Goal: Task Accomplishment & Management: Manage account settings

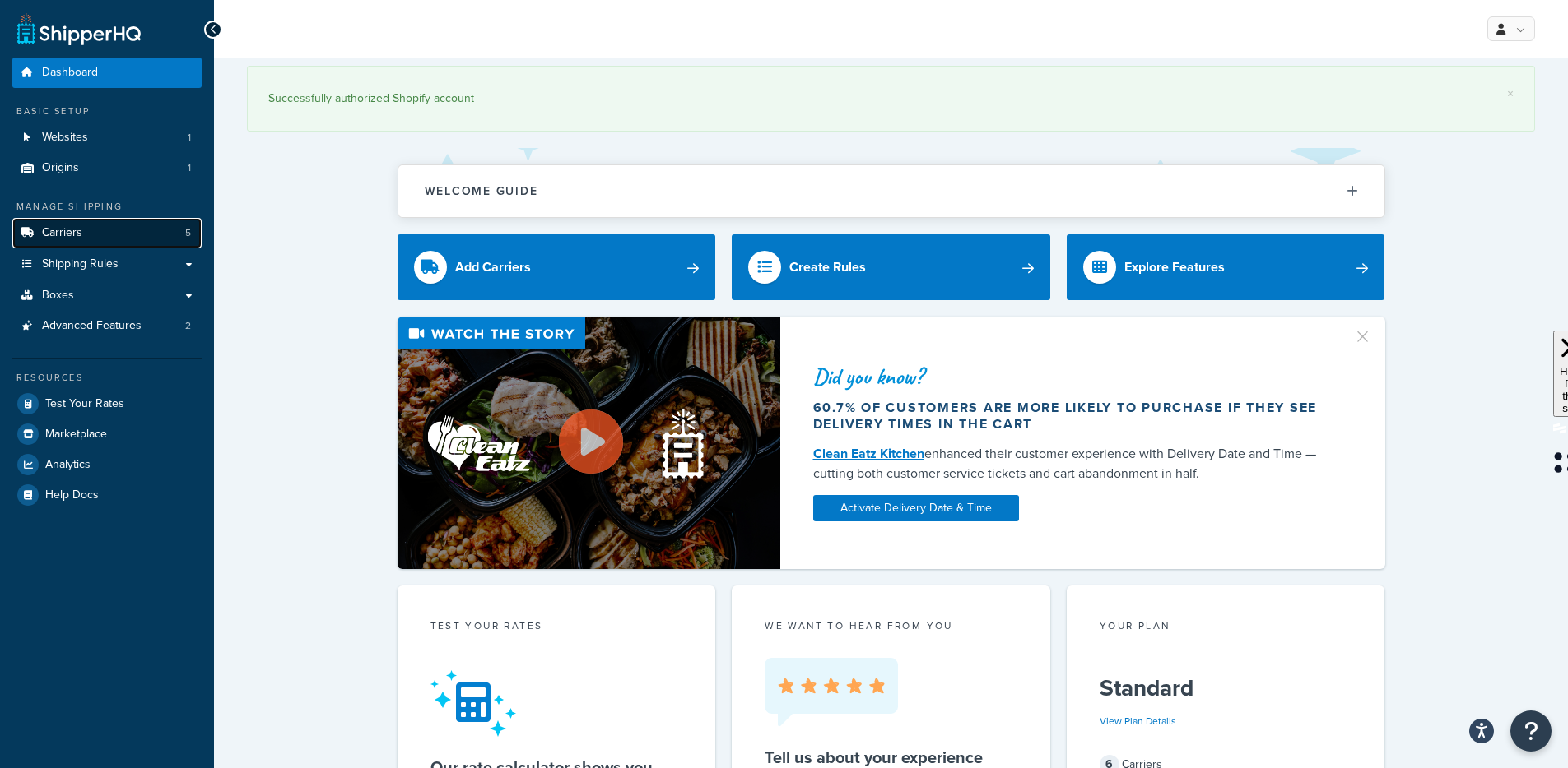
click at [89, 221] on link "Carriers 5" at bounding box center [106, 233] width 190 height 30
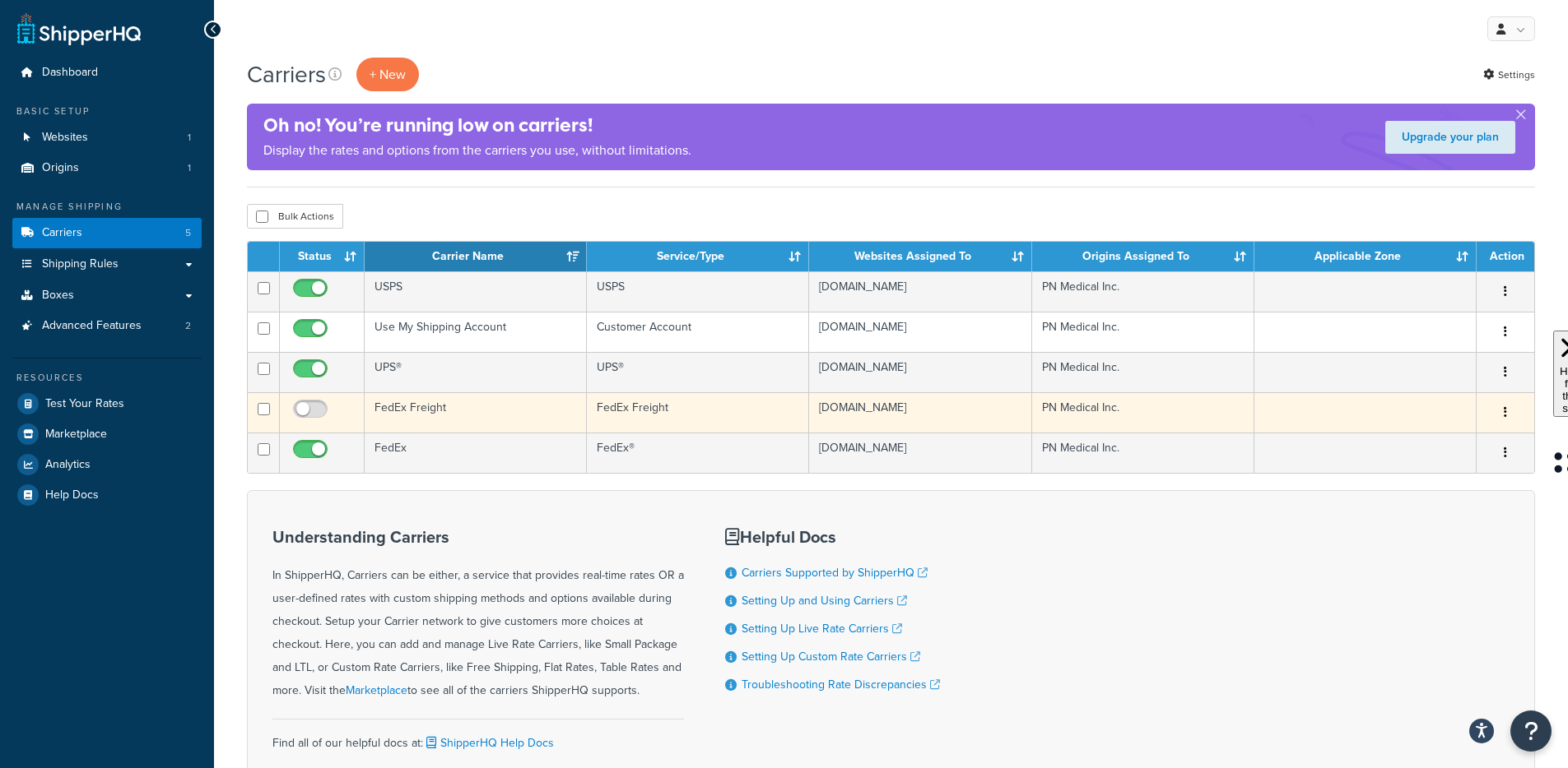
click at [382, 431] on td "FedEx Freight" at bounding box center [475, 413] width 222 height 41
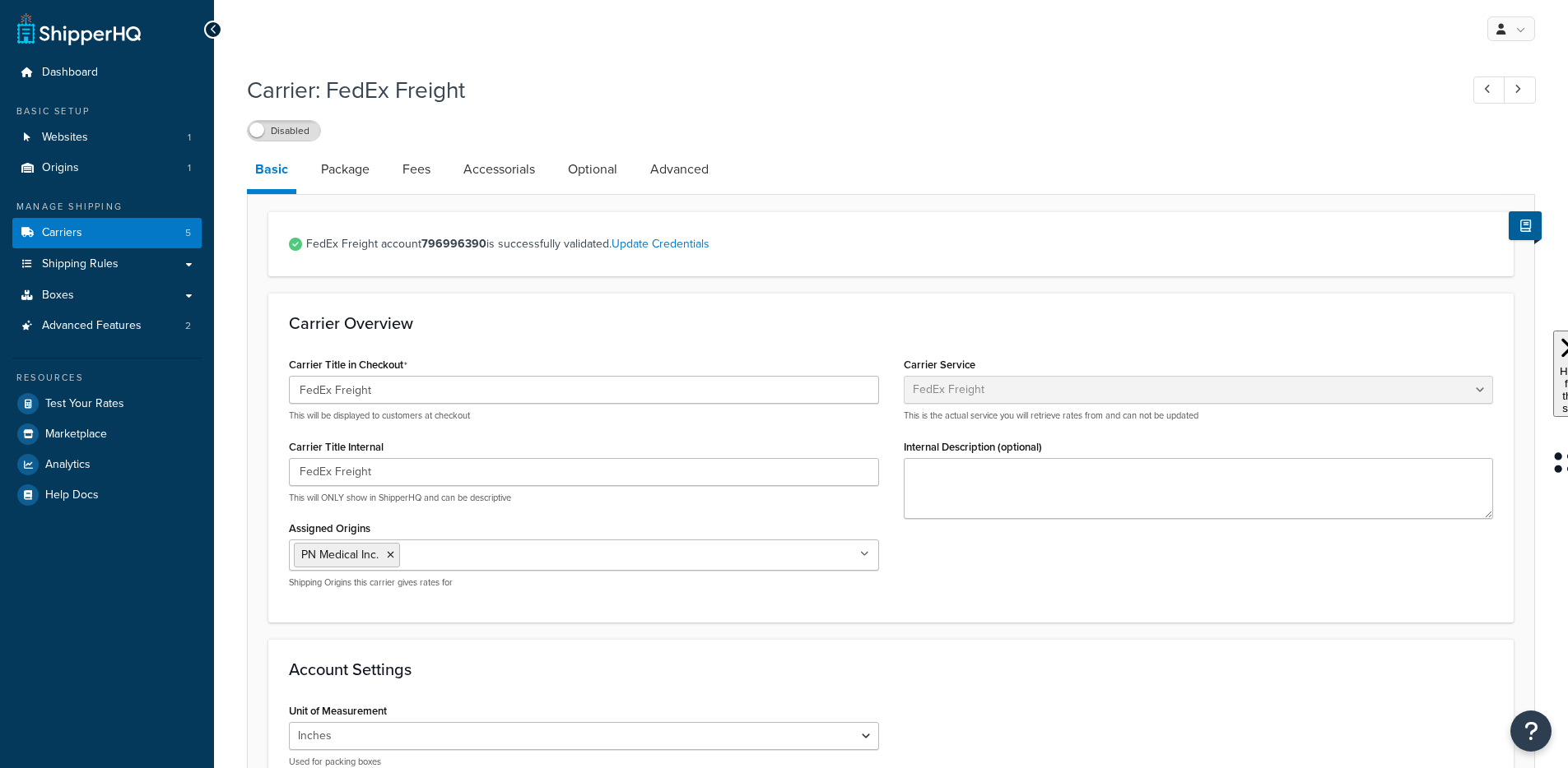
select select "fedExFreight"
click at [356, 182] on link "Package" at bounding box center [345, 169] width 65 height 40
select select "729070"
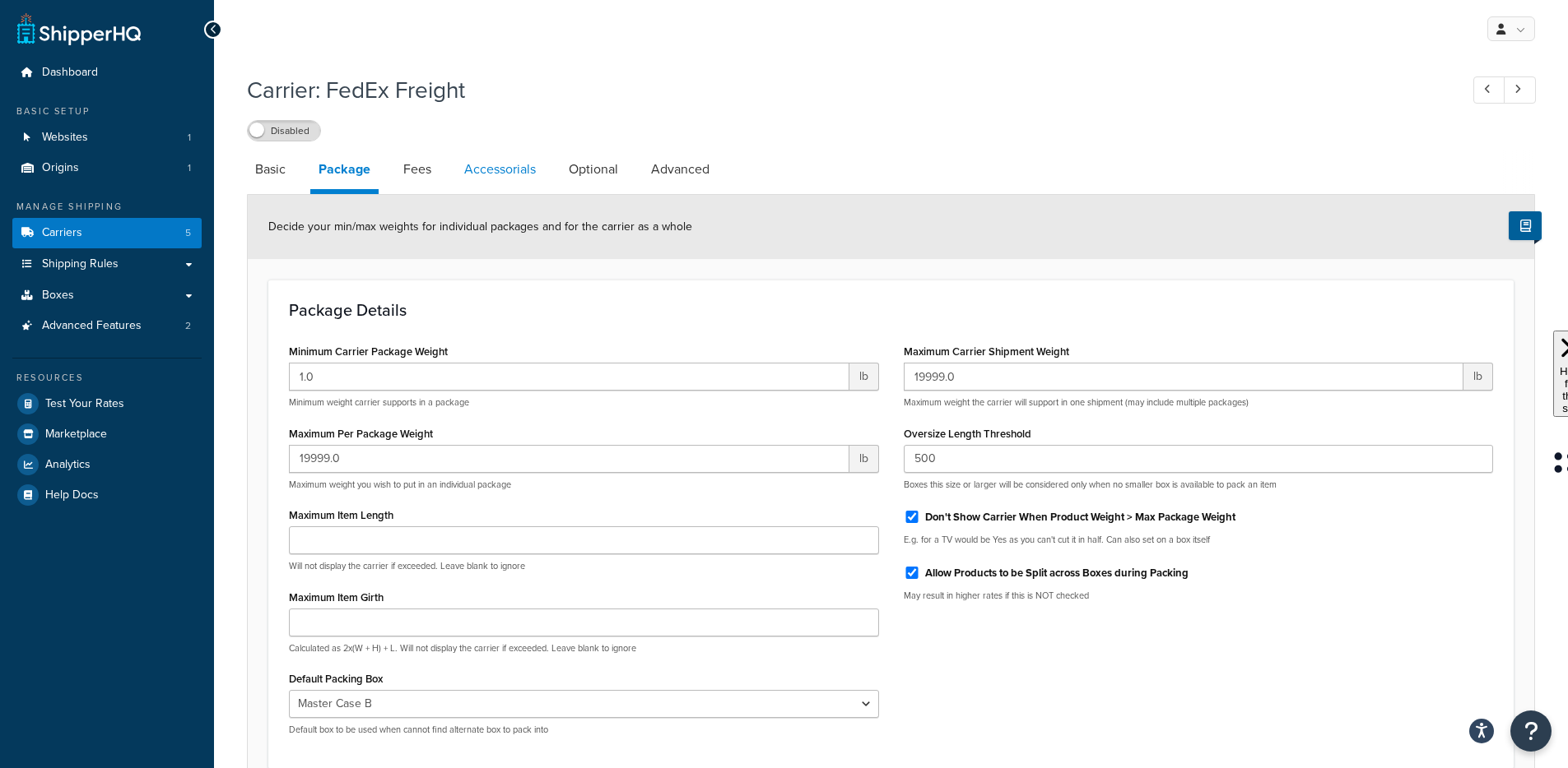
click at [486, 175] on link "Accessorials" at bounding box center [499, 169] width 88 height 40
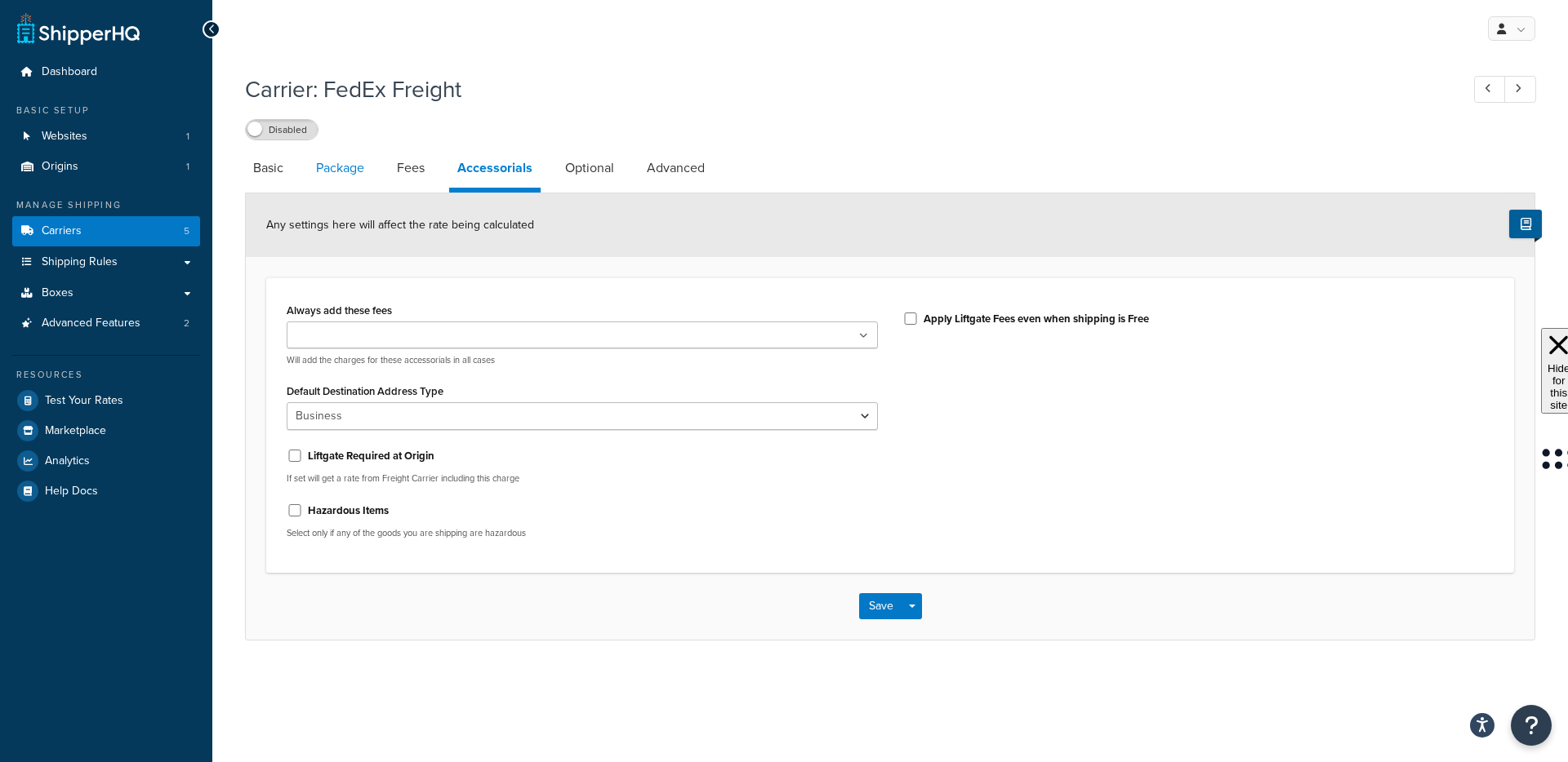
click at [353, 185] on link "Package" at bounding box center [340, 168] width 64 height 39
select select "729070"
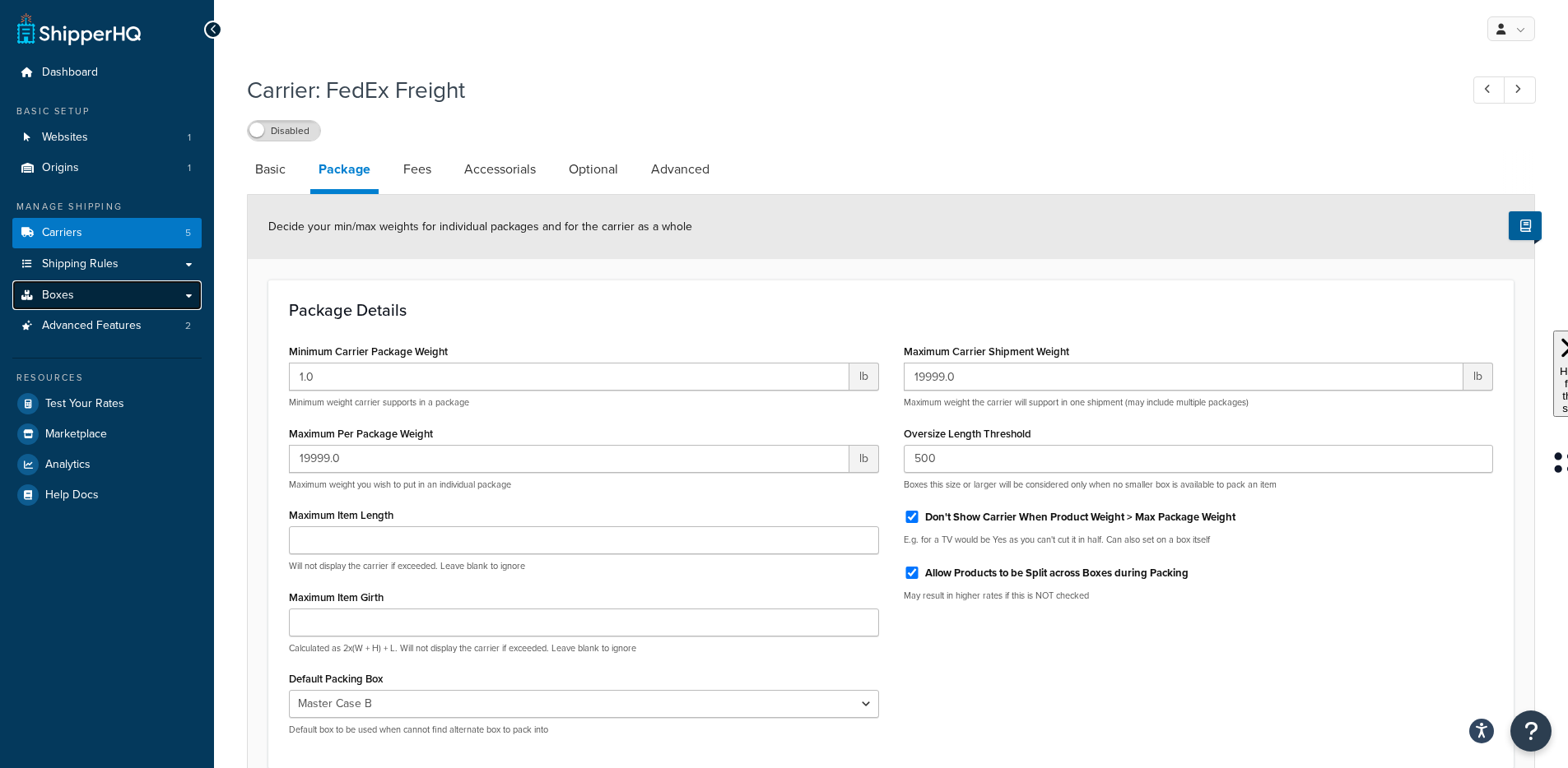
click at [81, 295] on link "Boxes" at bounding box center [106, 296] width 190 height 30
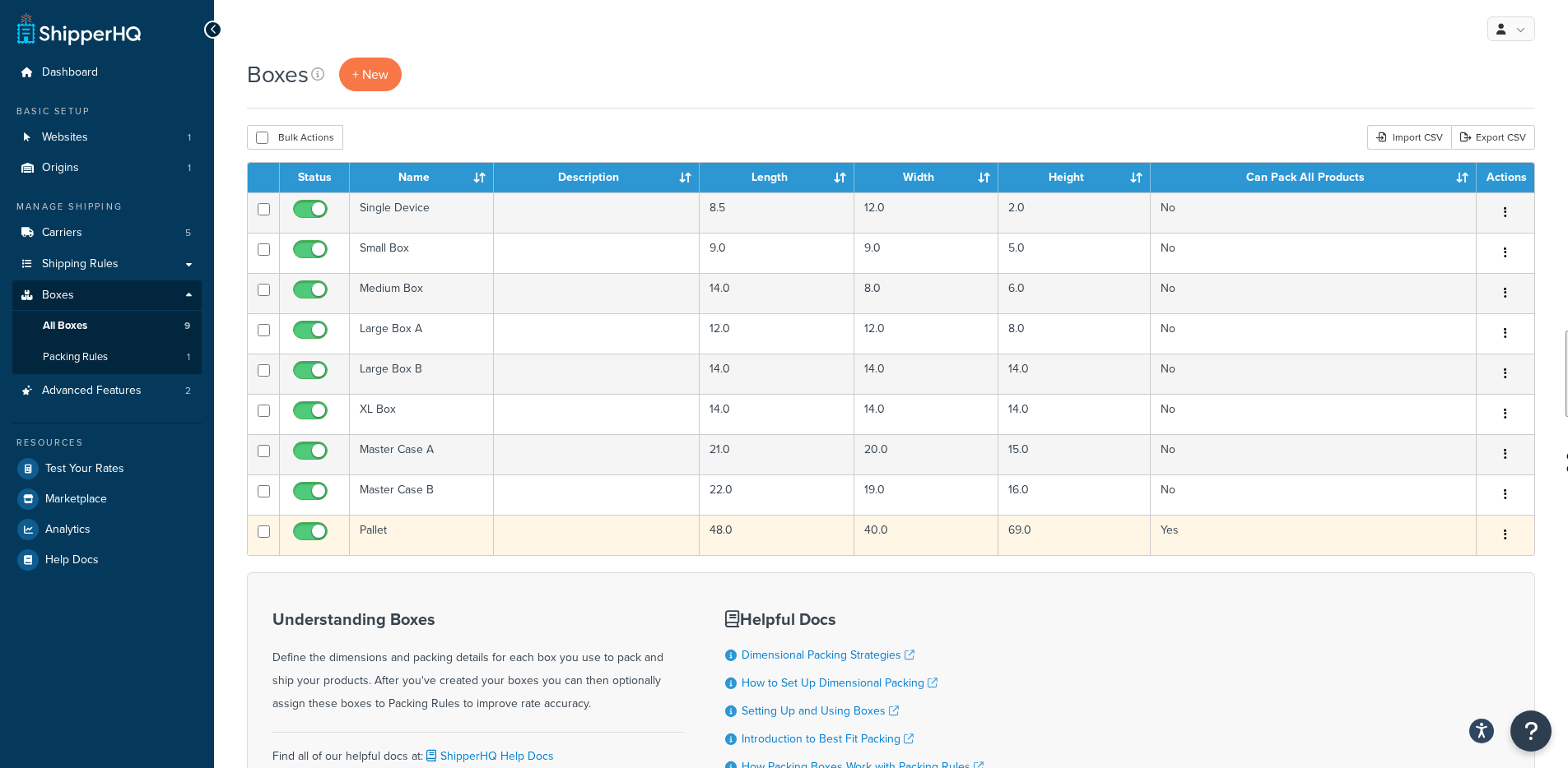
click at [411, 538] on td "Pallet" at bounding box center [422, 535] width 144 height 41
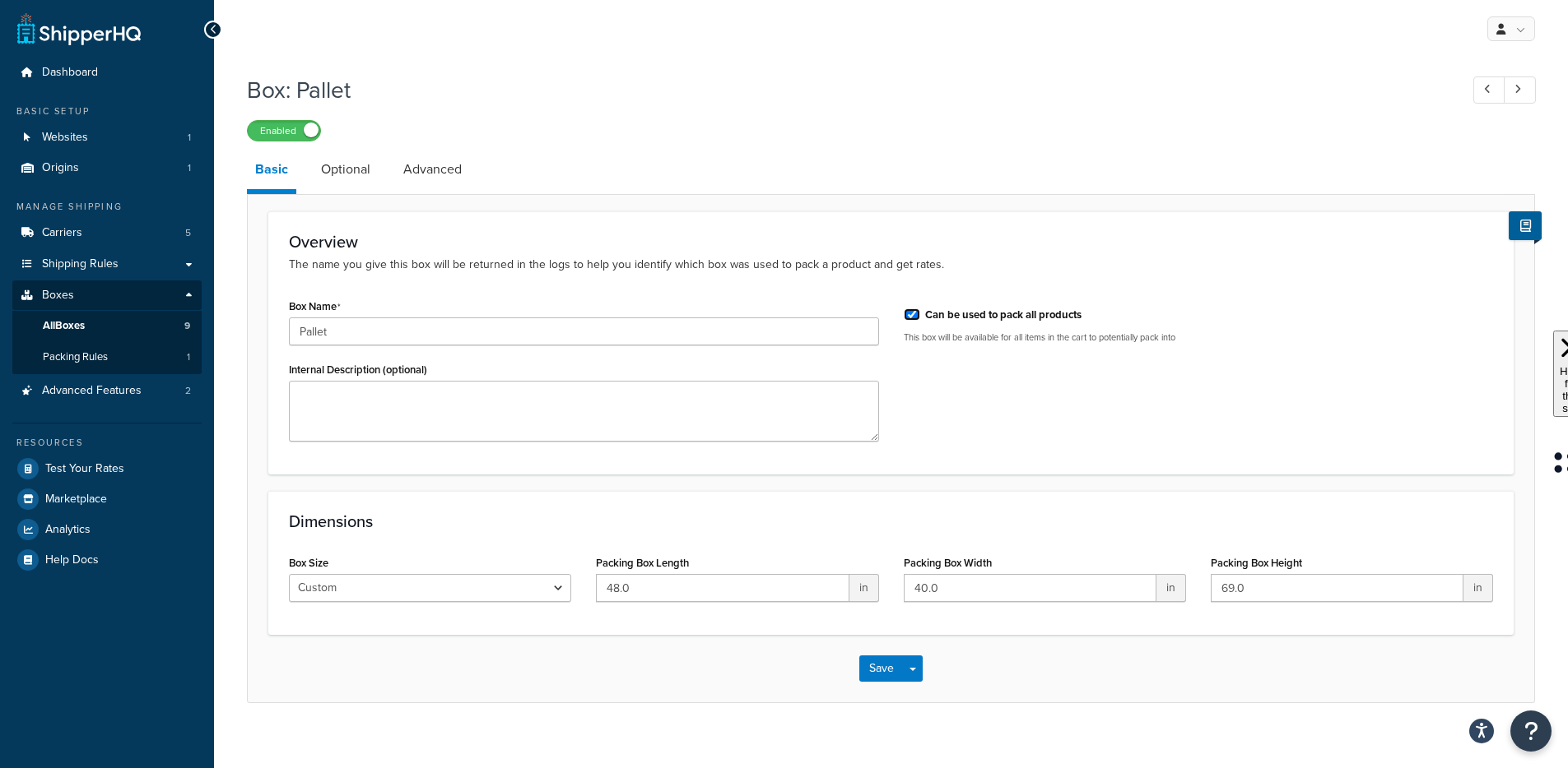
click at [912, 321] on input "Can be used to pack all products" at bounding box center [912, 314] width 17 height 12
checkbox input "false"
click at [868, 666] on button "Save" at bounding box center [881, 668] width 44 height 26
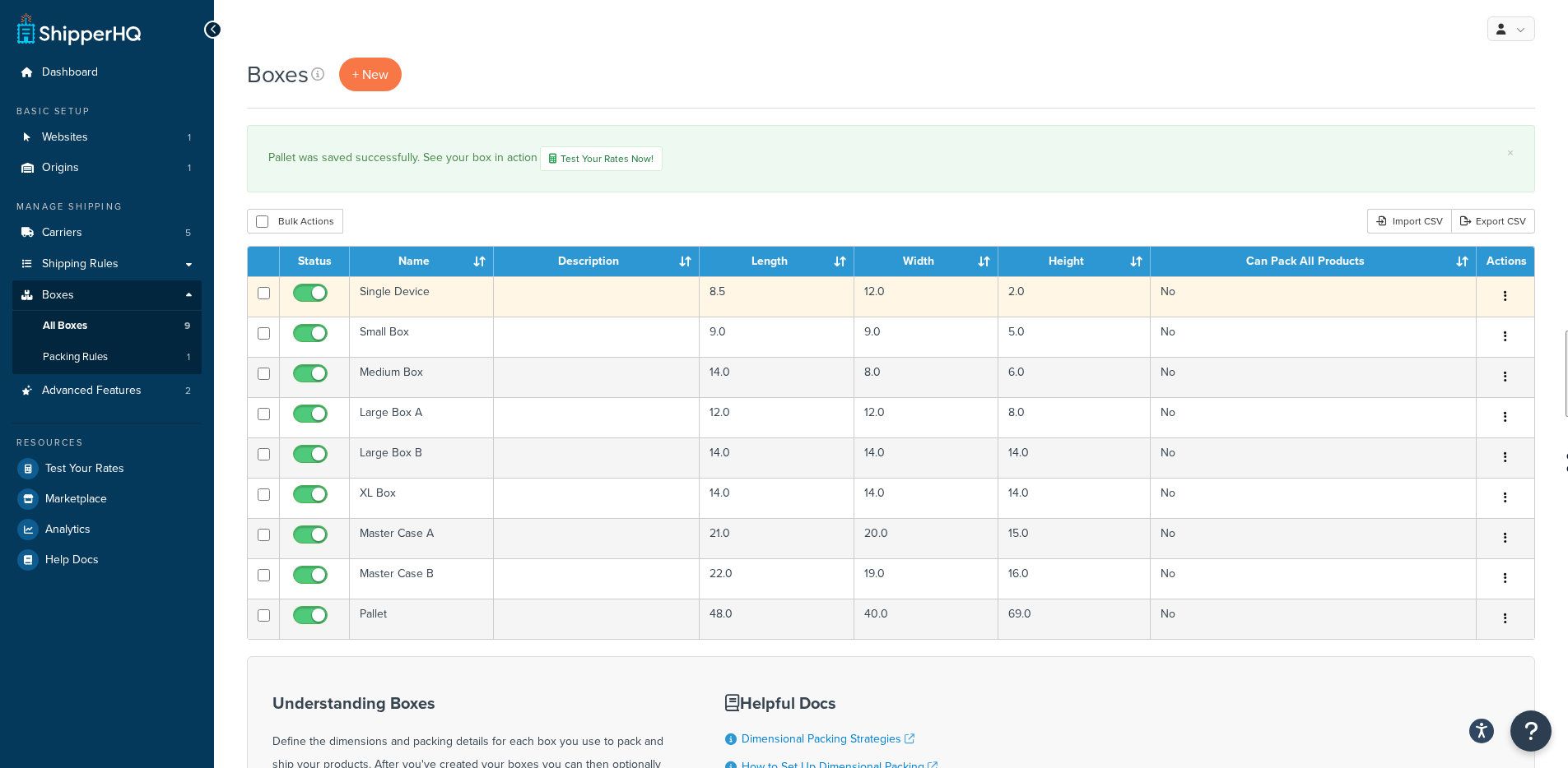
click at [382, 288] on td "Single Device" at bounding box center [422, 297] width 144 height 41
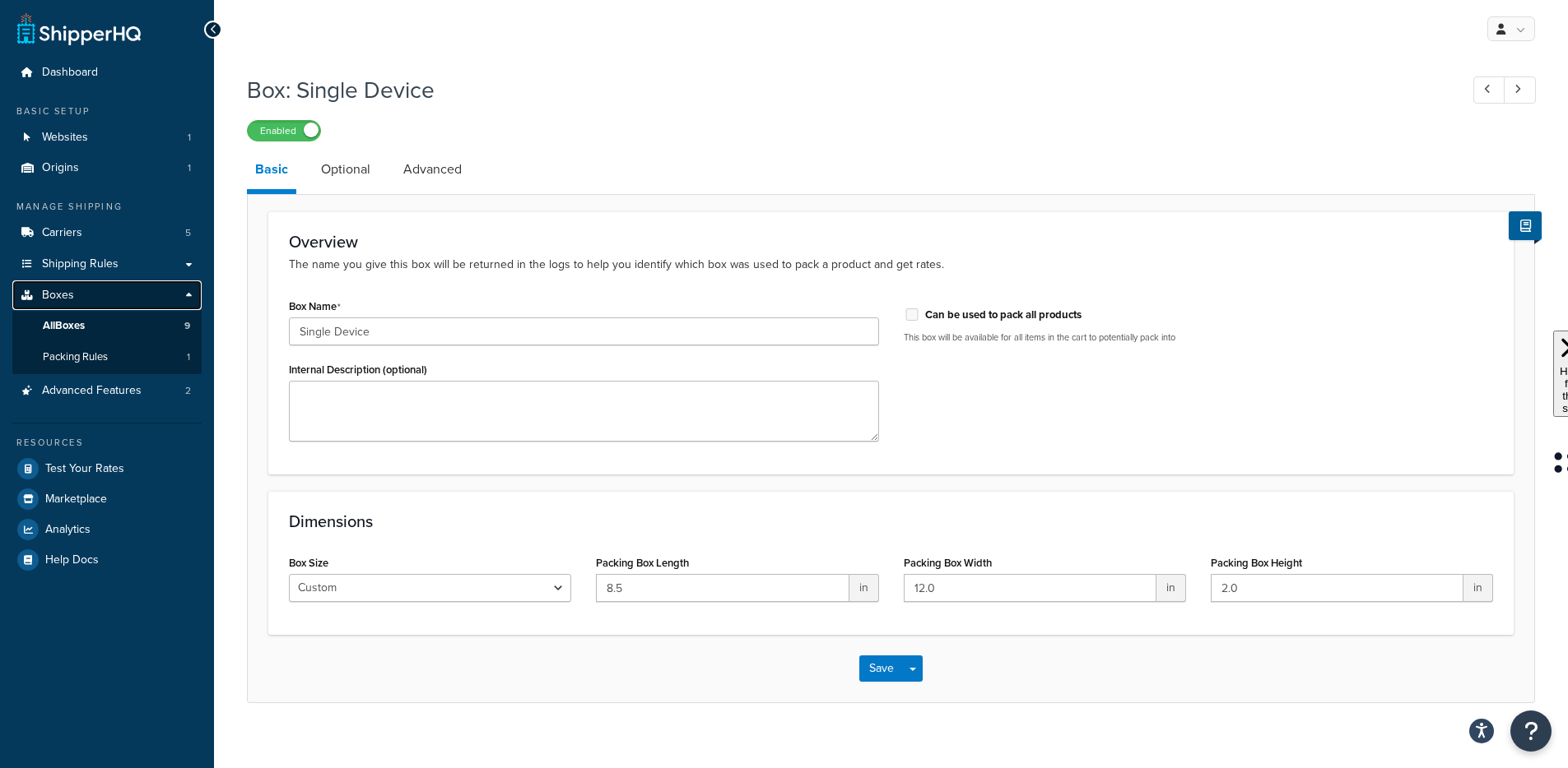
click at [133, 297] on link "Boxes" at bounding box center [106, 296] width 190 height 30
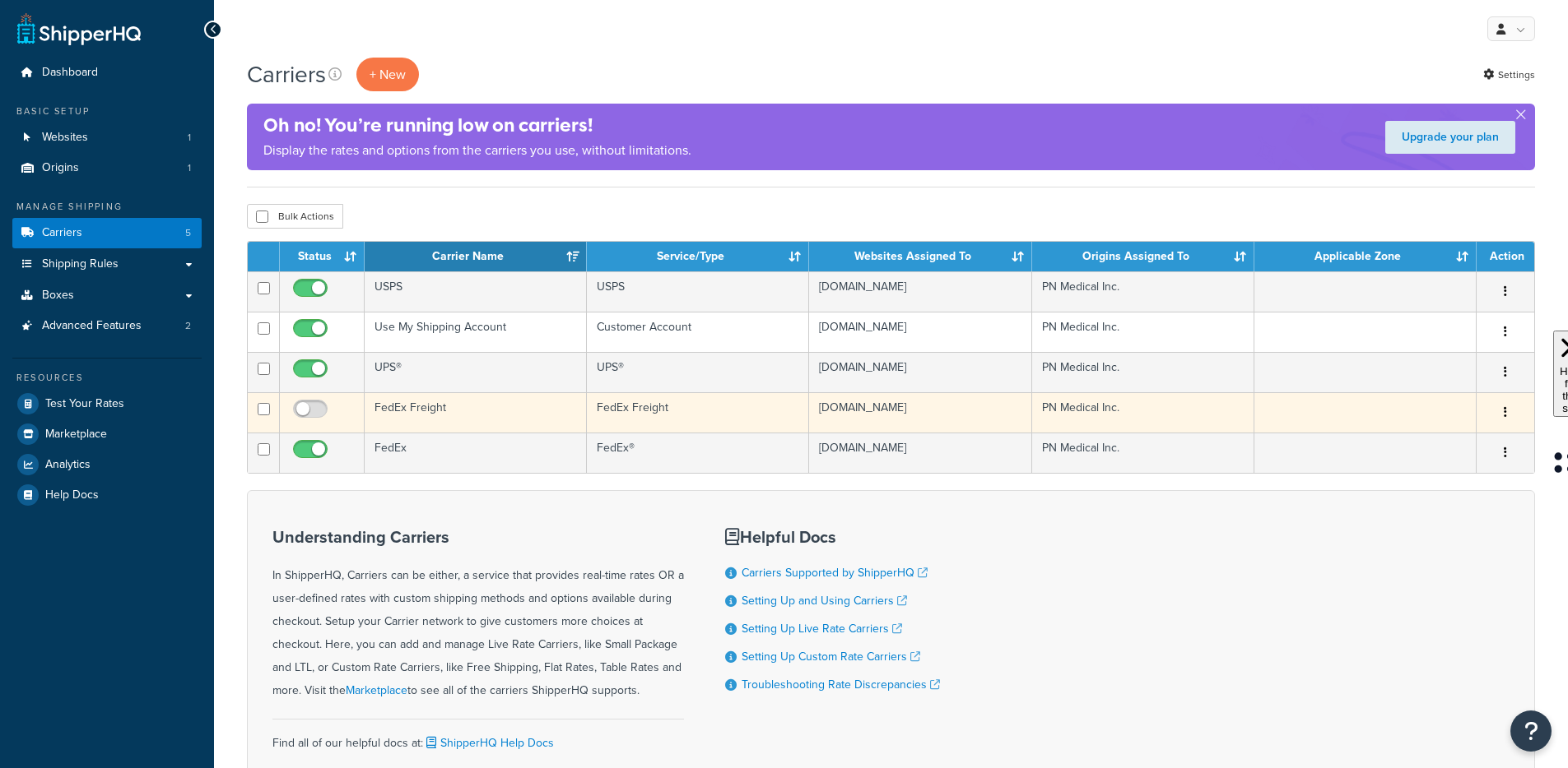
click at [405, 433] on td "FedEx Freight" at bounding box center [475, 413] width 222 height 41
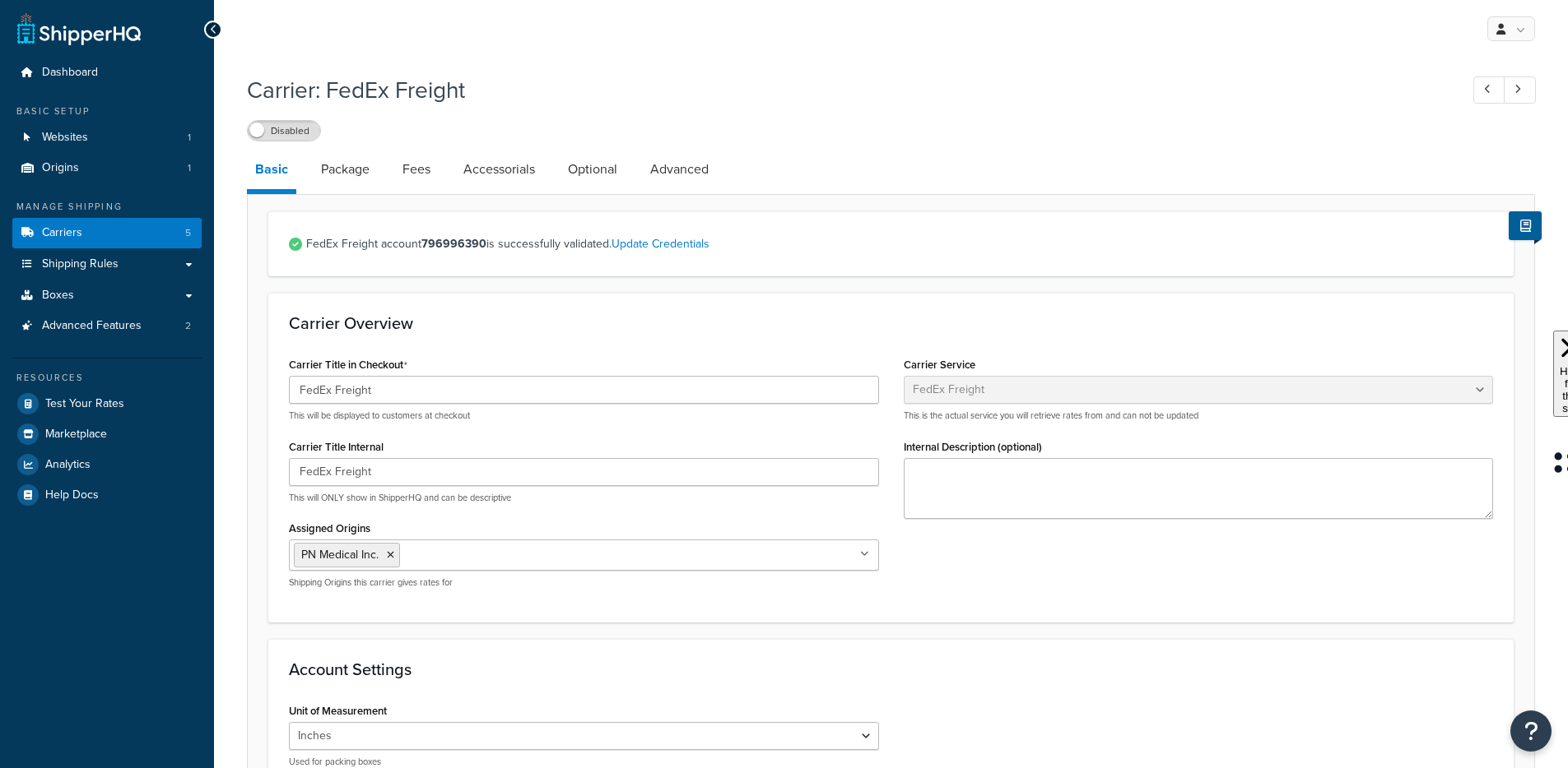
select select "fedExFreight"
click at [353, 181] on link "Package" at bounding box center [345, 169] width 65 height 40
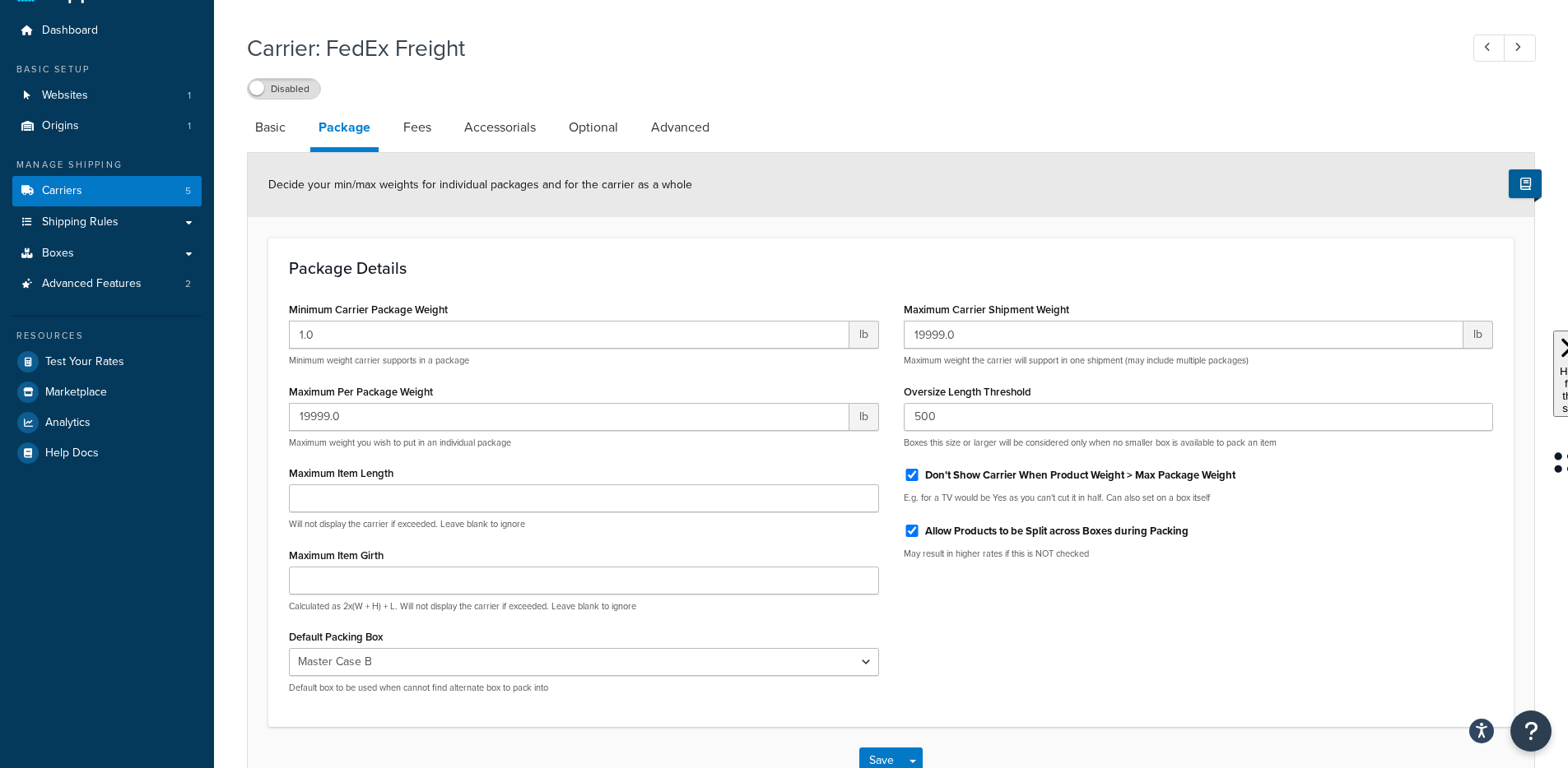
scroll to position [53, 0]
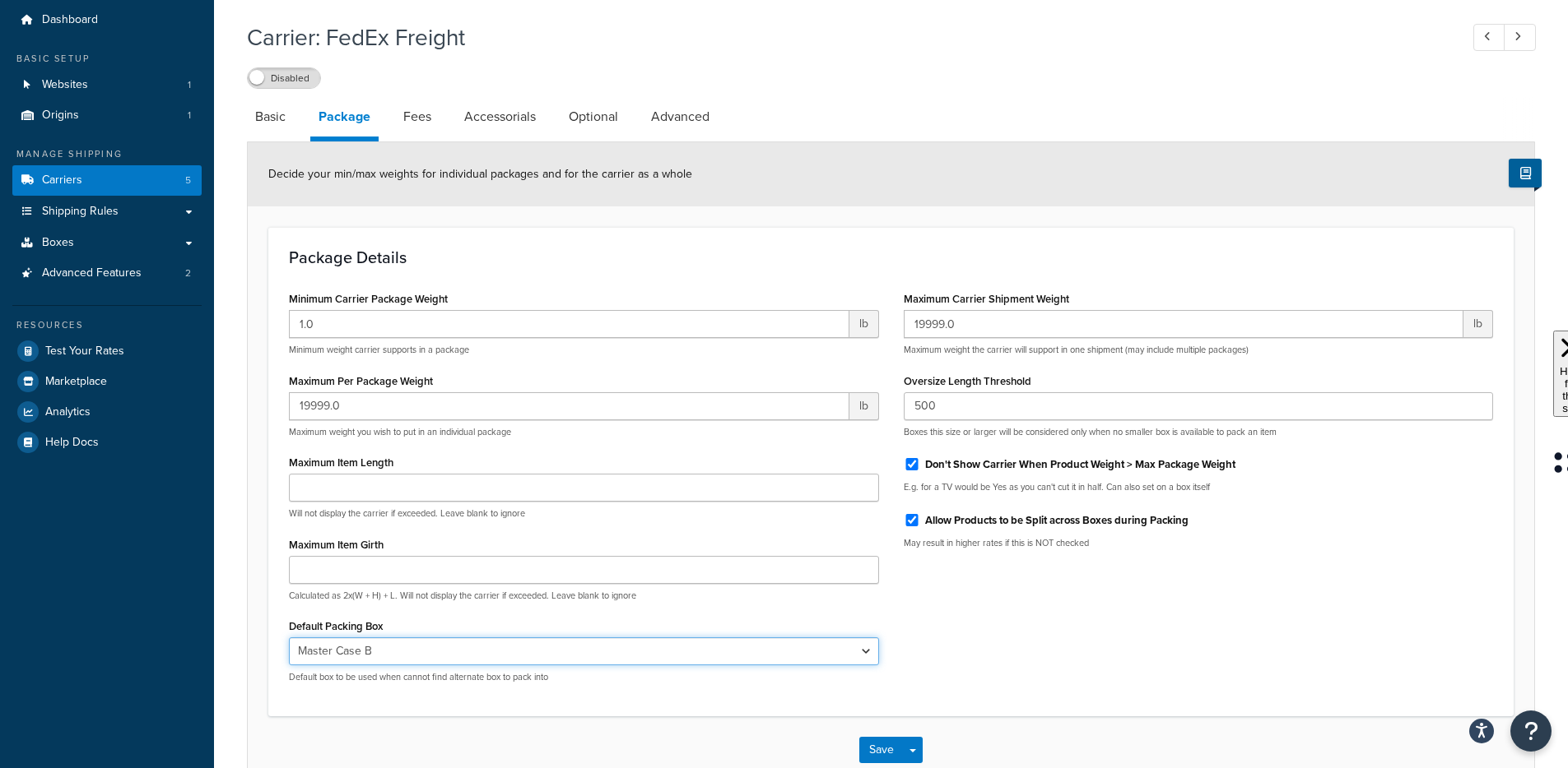
click at [498, 651] on select "N/A Single Device Small Box Medium Box Large Box A Large Box B XL Box Master Ca…" at bounding box center [583, 652] width 590 height 28
select select "736383"
click at [288, 639] on select "N/A Single Device Small Box Medium Box Large Box A Large Box B XL Box Master Ca…" at bounding box center [583, 652] width 590 height 28
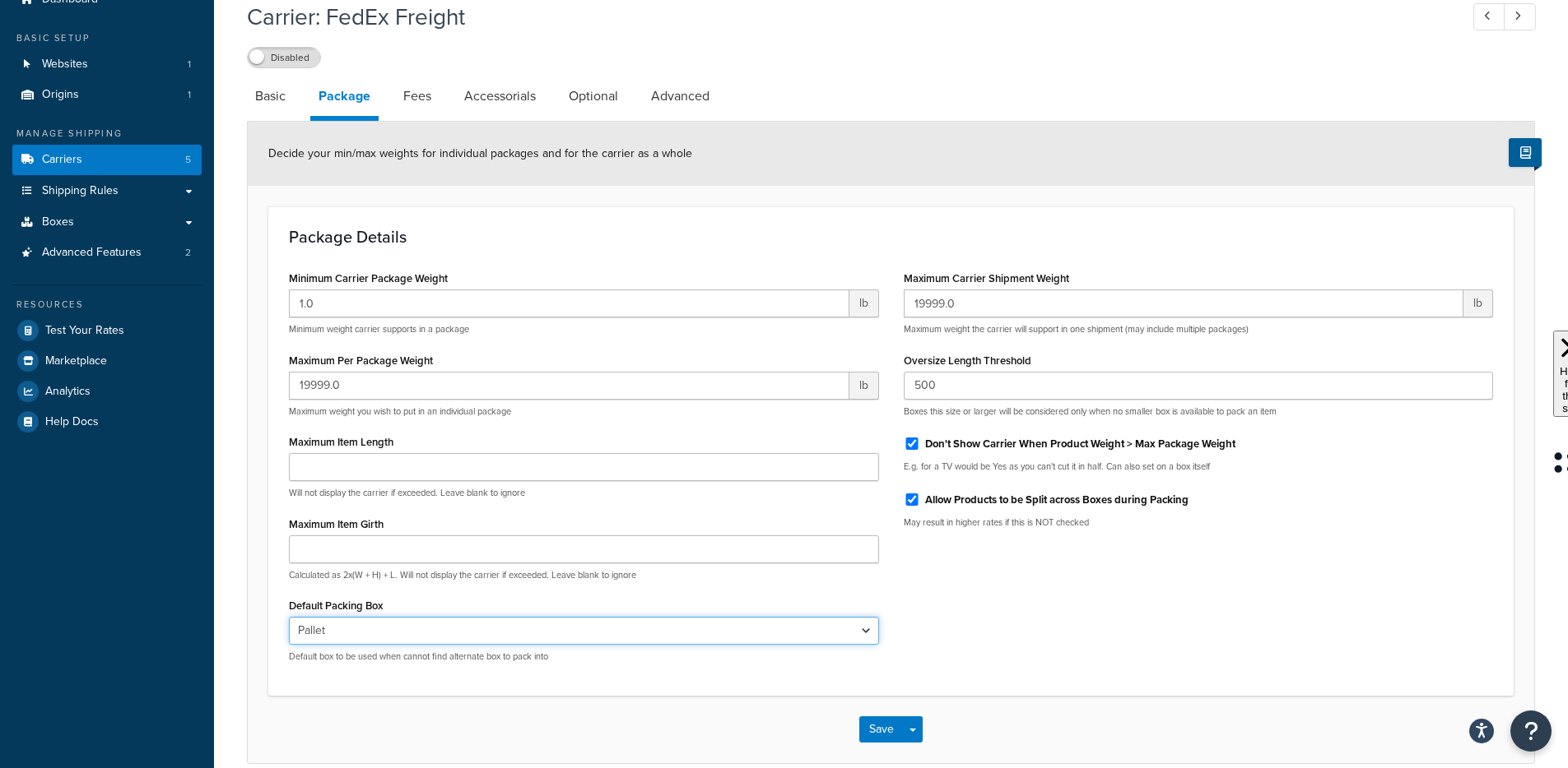
scroll to position [86, 0]
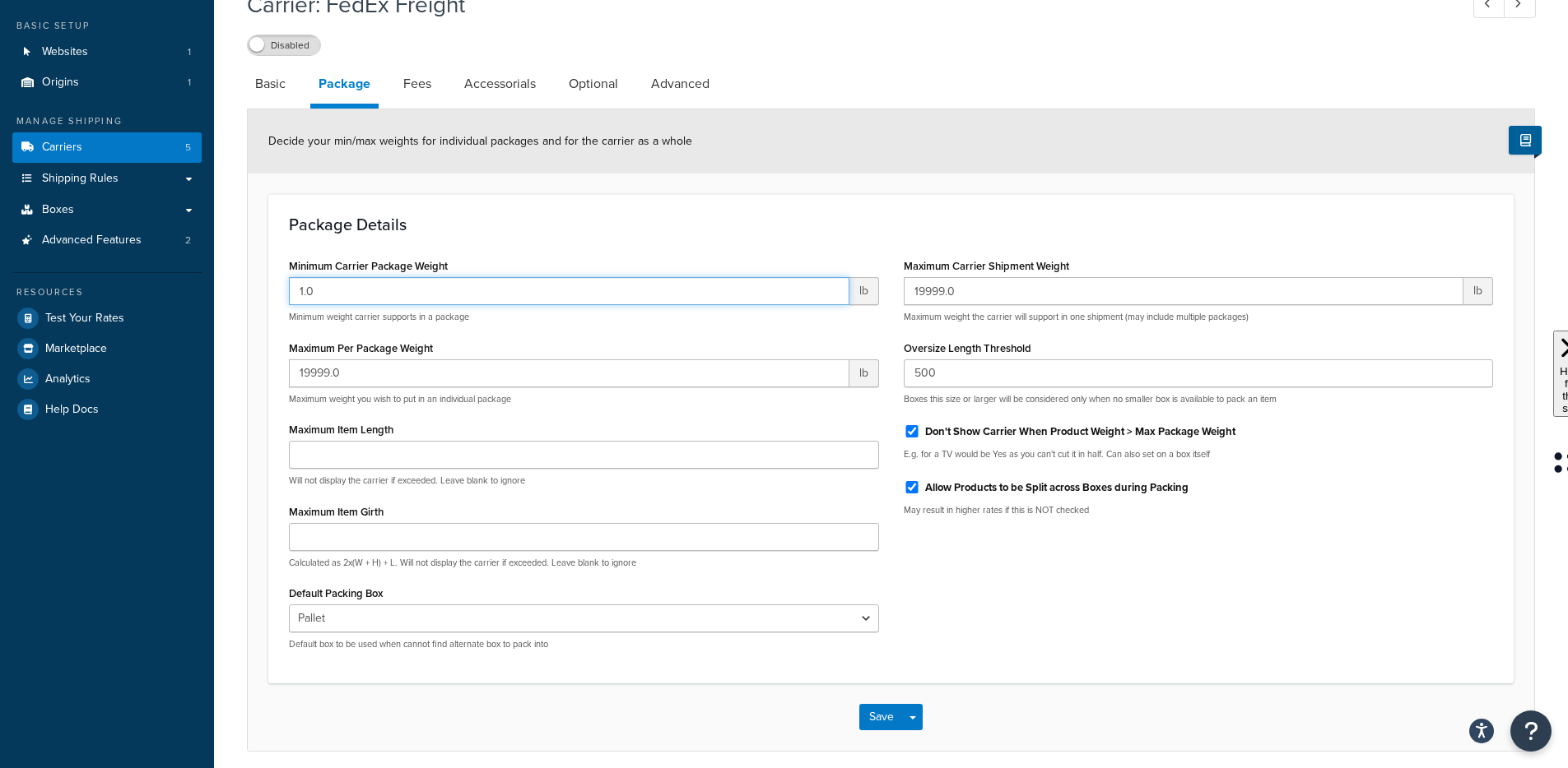
click at [436, 291] on input "1.0" at bounding box center [569, 291] width 560 height 28
click at [891, 661] on div "Minimum Carrier Package Weight 1.0 lb Minimum weight carrier supports in a pack…" at bounding box center [890, 458] width 1229 height 408
click at [336, 290] on input "1.0" at bounding box center [569, 291] width 560 height 28
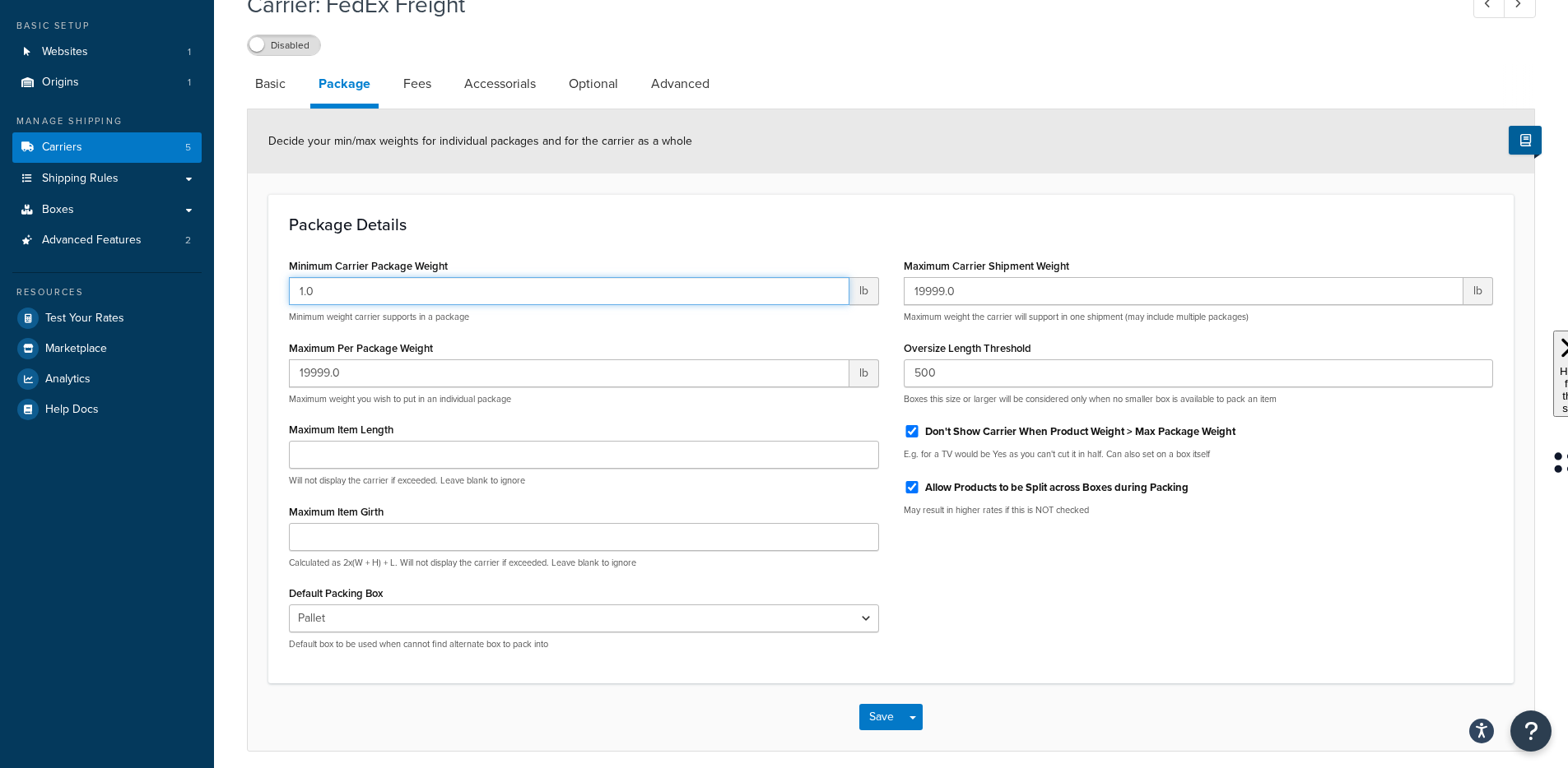
click at [336, 290] on input "1.0" at bounding box center [569, 291] width 560 height 28
type input "151"
click at [939, 619] on div "Minimum Carrier Package Weight 151 lb Minimum weight carrier supports in a pack…" at bounding box center [890, 458] width 1229 height 408
click at [872, 715] on button "Save" at bounding box center [881, 717] width 44 height 26
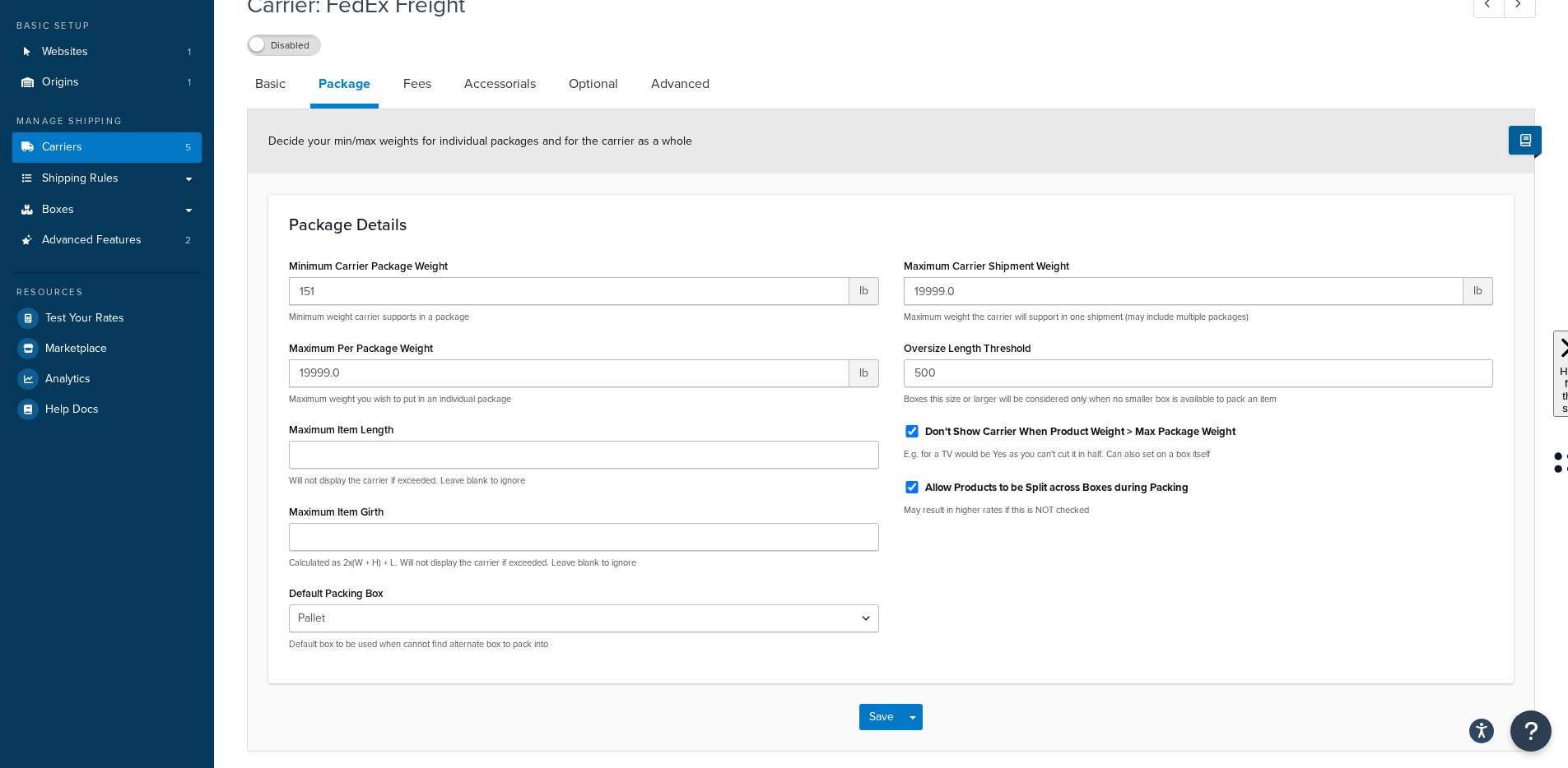
scroll to position [0, 0]
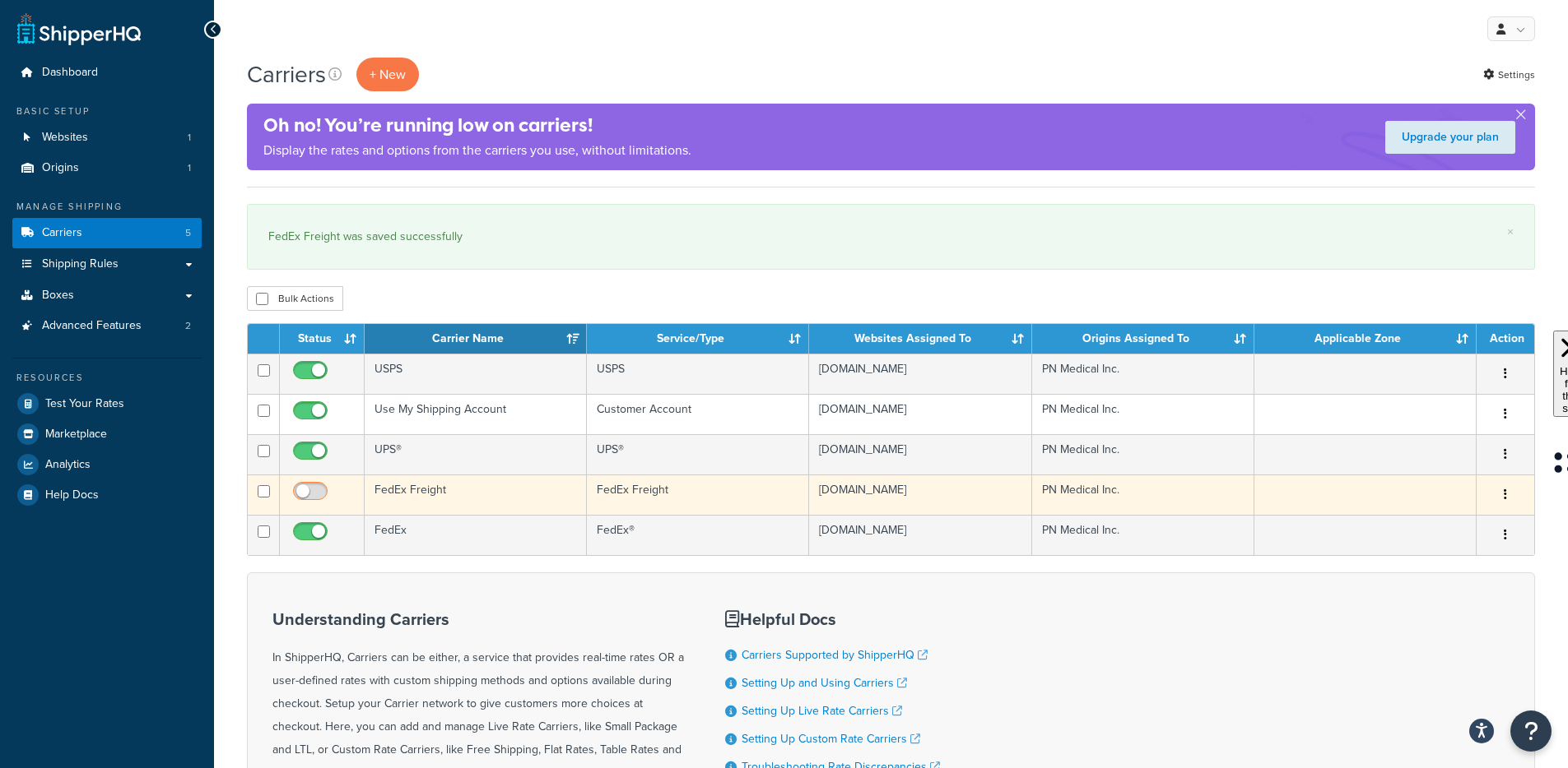
click at [322, 506] on input "checkbox" at bounding box center [312, 495] width 45 height 20
checkbox input "true"
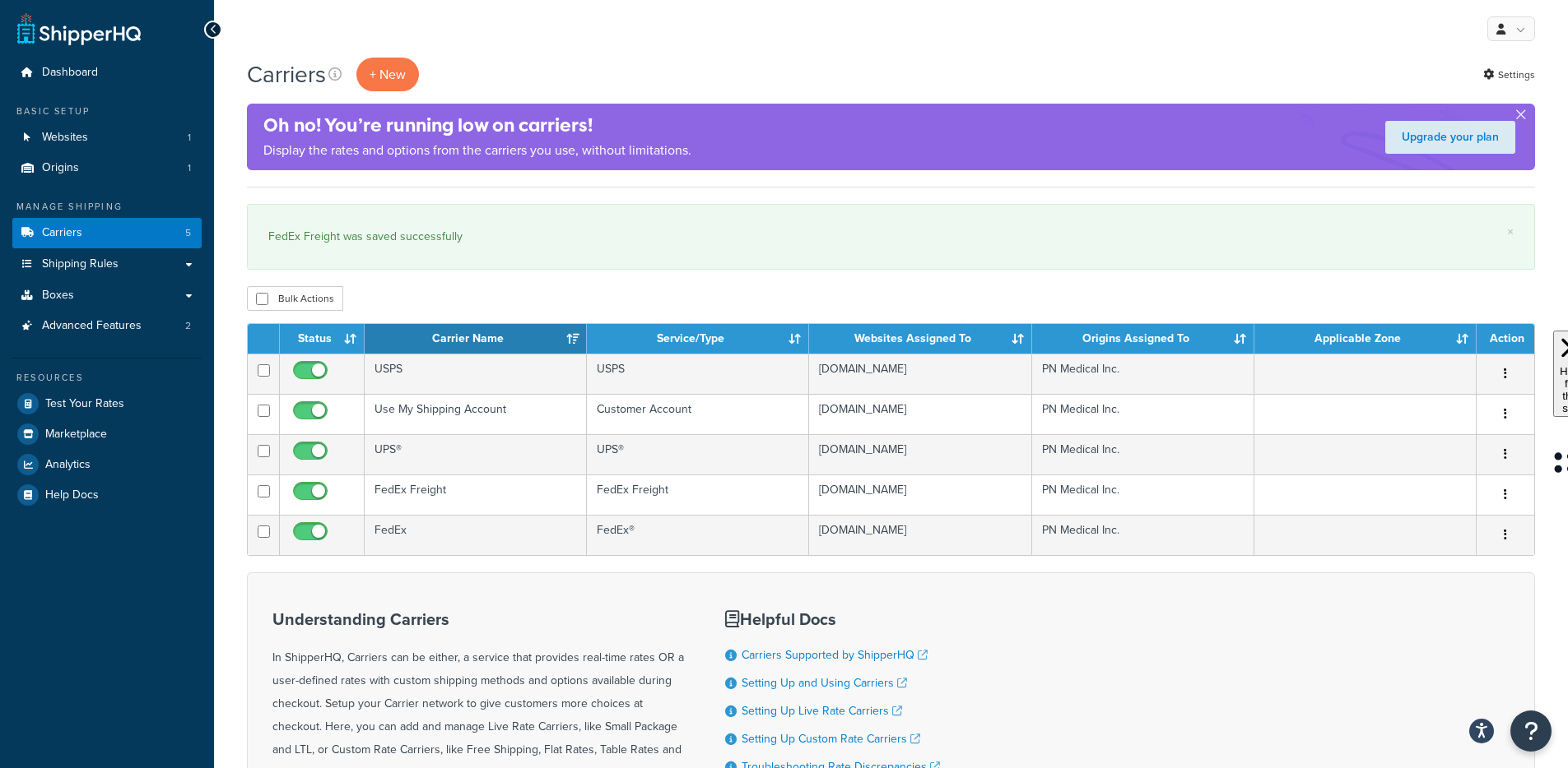
click at [1523, 116] on button "button" at bounding box center [1520, 118] width 4 height 4
